Goal: Information Seeking & Learning: Learn about a topic

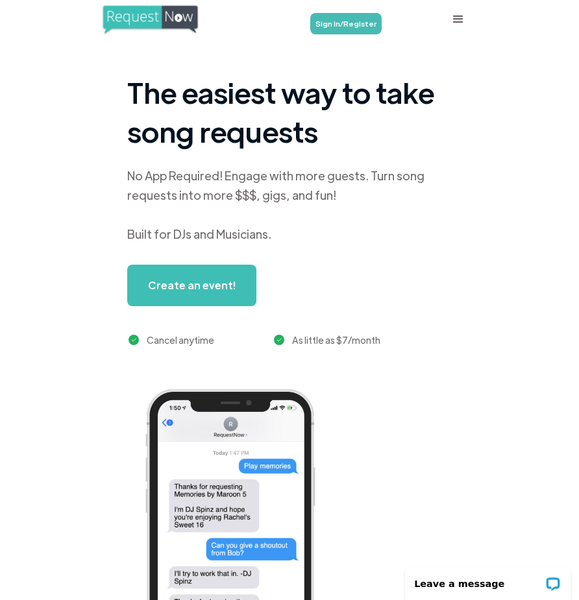
click at [453, 23] on div "menu" at bounding box center [458, 20] width 16 height 16
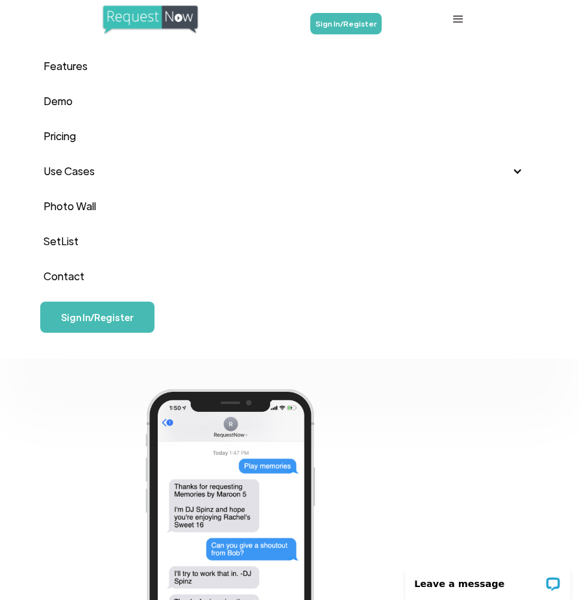
click at [86, 175] on div "Use Cases" at bounding box center [68, 170] width 51 height 19
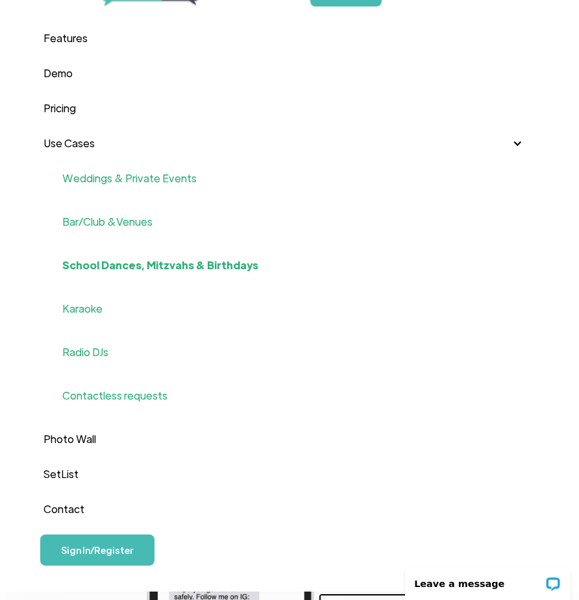
scroll to position [36, 0]
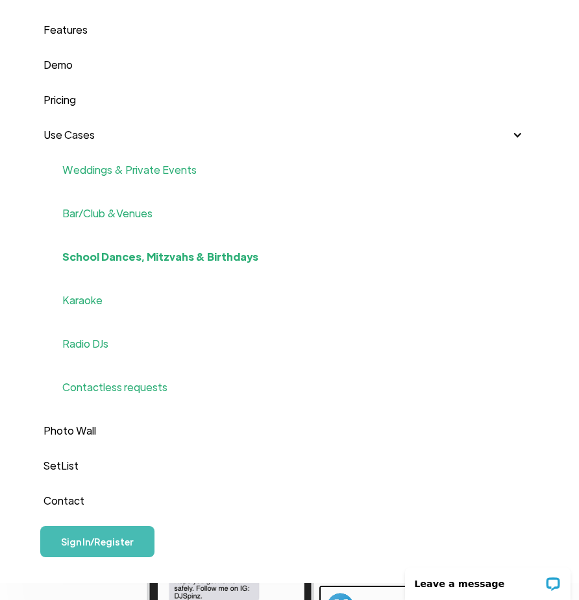
click at [103, 213] on div "Bar/Club &Venues" at bounding box center [107, 213] width 90 height 19
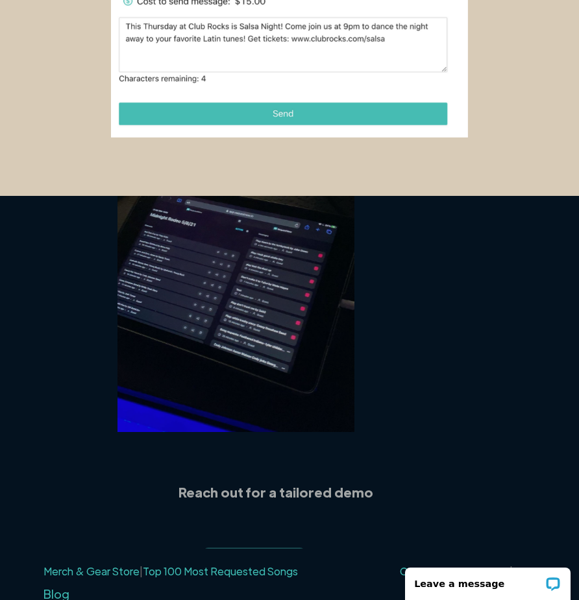
scroll to position [2354, 0]
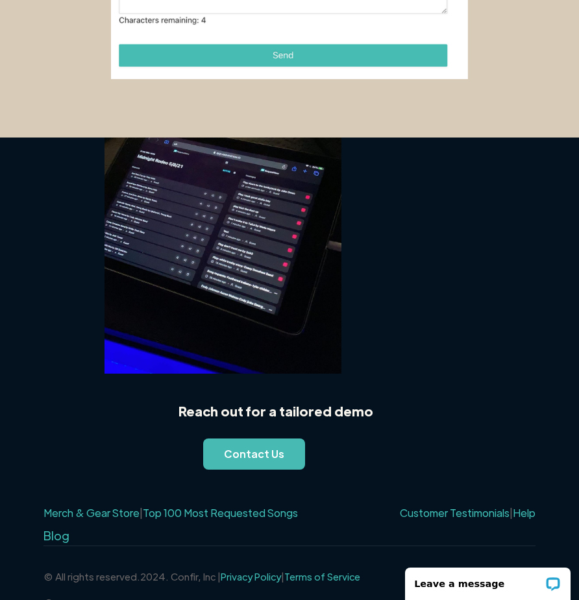
click at [246, 287] on img at bounding box center [222, 256] width 237 height 236
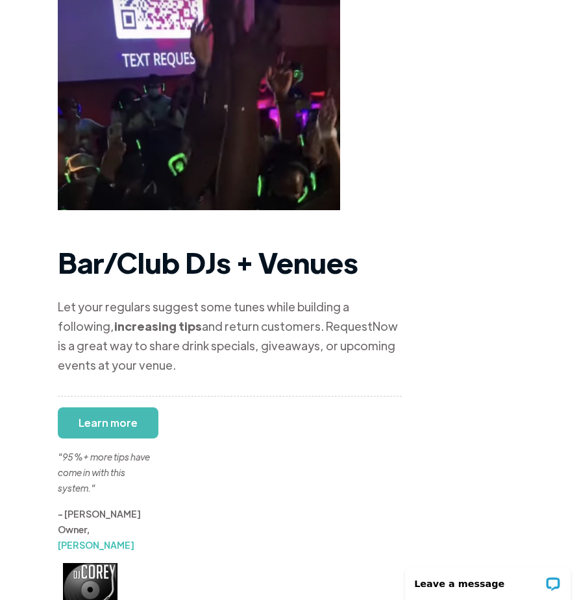
scroll to position [0, 0]
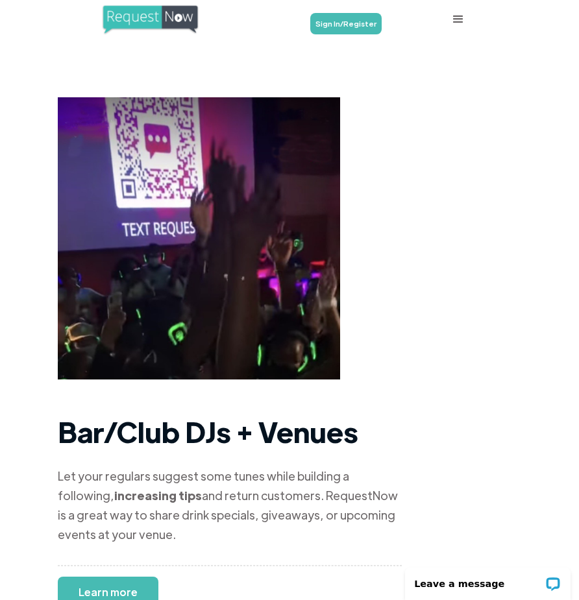
click at [459, 18] on div "menu" at bounding box center [458, 20] width 16 height 16
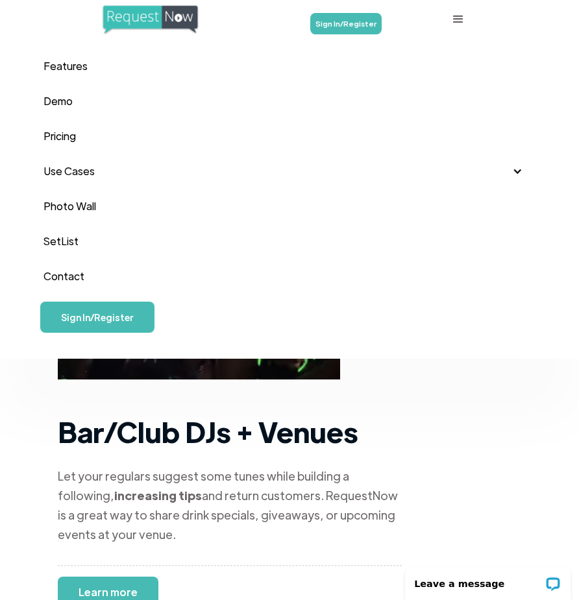
click at [80, 160] on div "Use Cases" at bounding box center [289, 171] width 492 height 35
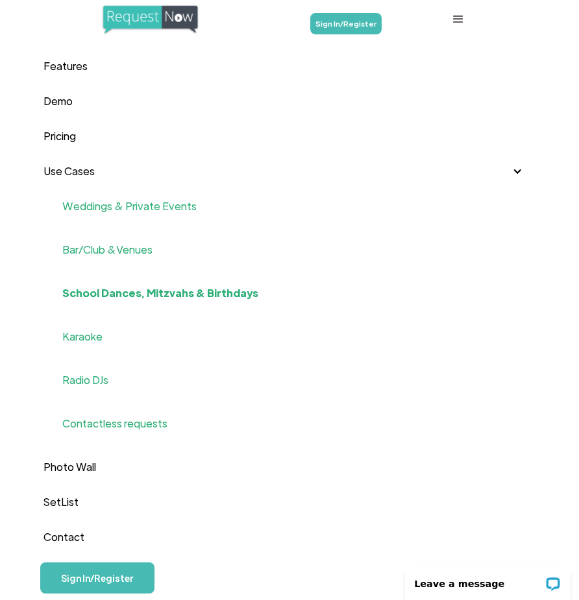
click at [92, 338] on div "Karaoke" at bounding box center [82, 336] width 40 height 19
